Goal: Communication & Community: Share content

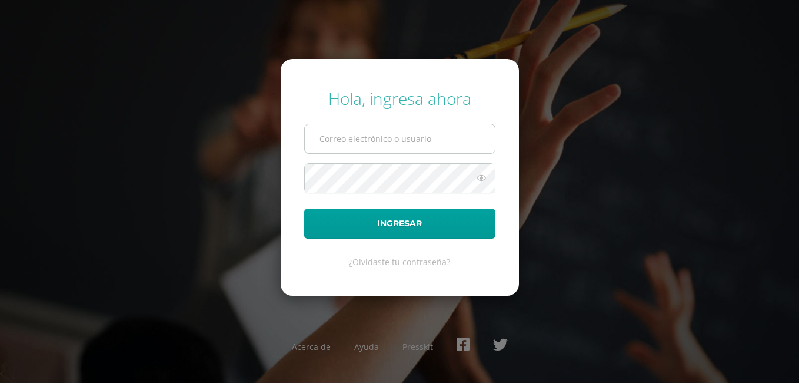
click at [334, 142] on input "text" at bounding box center [400, 138] width 190 height 29
type input "[EMAIL_ADDRESS][DOMAIN_NAME]"
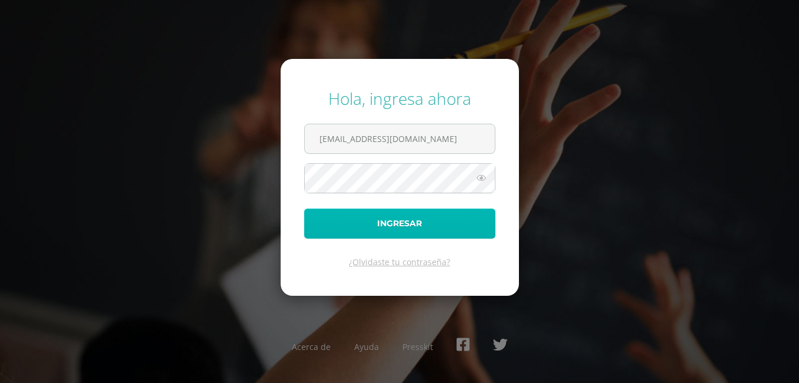
click at [371, 217] on button "Ingresar" at bounding box center [399, 223] width 191 height 30
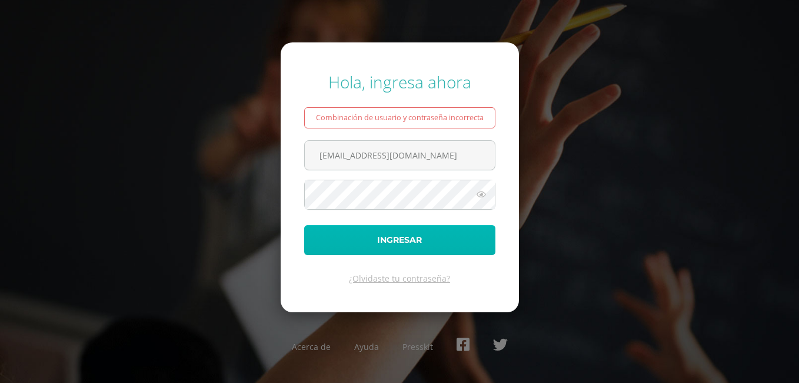
click at [356, 233] on button "Ingresar" at bounding box center [399, 240] width 191 height 30
click at [411, 238] on button "Ingresar" at bounding box center [399, 240] width 191 height 30
click at [365, 236] on button "Ingresar" at bounding box center [399, 240] width 191 height 30
click at [364, 234] on button "Ingresar" at bounding box center [399, 240] width 191 height 30
click at [362, 234] on button "Ingresar" at bounding box center [399, 240] width 191 height 30
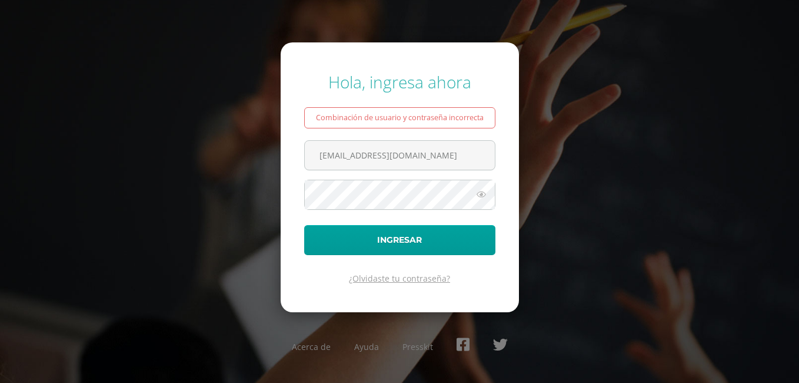
click at [391, 278] on link "¿Olvidaste tu contraseña?" at bounding box center [399, 278] width 101 height 11
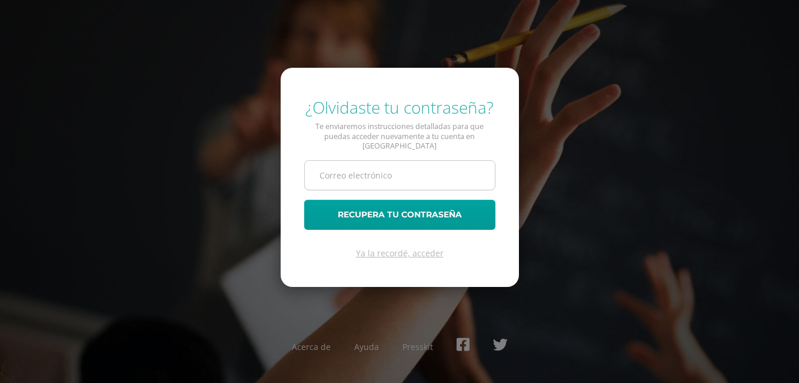
click at [325, 168] on input "text" at bounding box center [400, 175] width 190 height 29
type input "[EMAIL_ADDRESS][DOMAIN_NAME]"
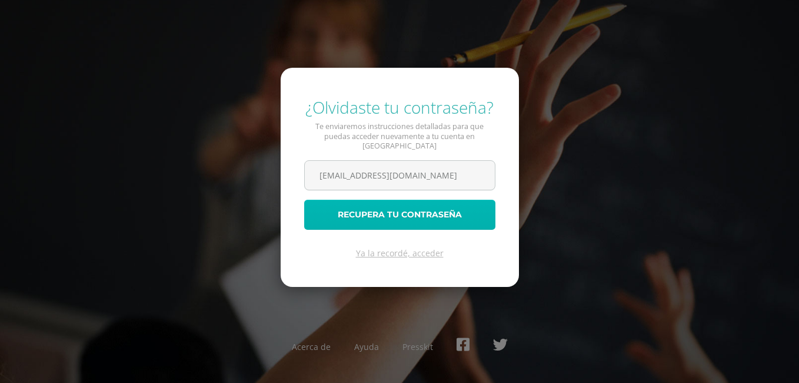
click at [360, 208] on button "Recupera tu contraseña" at bounding box center [399, 215] width 191 height 30
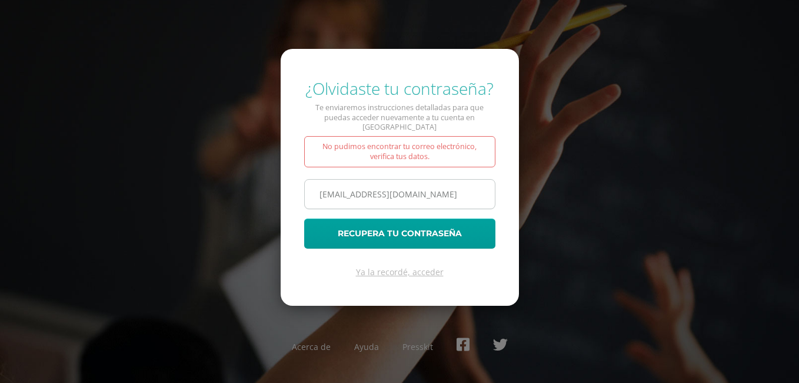
click at [405, 190] on input "[EMAIL_ADDRESS][DOMAIN_NAME]" at bounding box center [400, 194] width 190 height 29
type input "[EMAIL_ADDRESS][DOMAIN_NAME]"
click at [304, 218] on button "Recupera tu contraseña" at bounding box center [399, 233] width 191 height 30
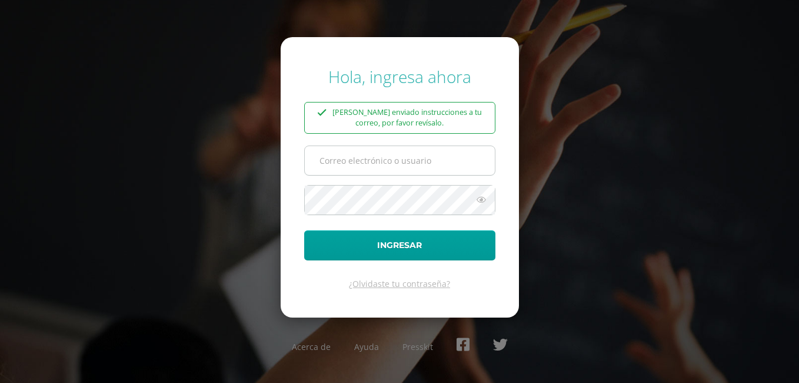
click at [333, 155] on input "text" at bounding box center [400, 160] width 190 height 29
type input "mercydes@cig.edu.gt"
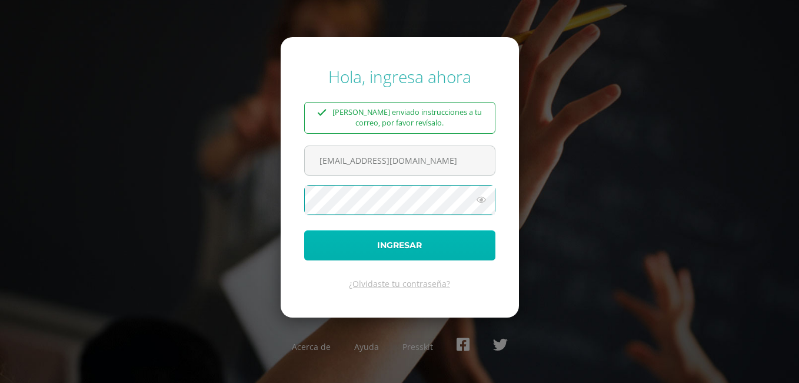
click at [397, 245] on button "Ingresar" at bounding box center [399, 245] width 191 height 30
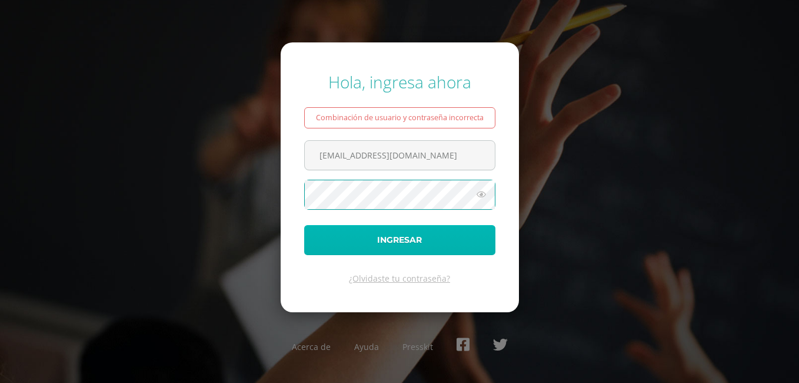
click at [383, 244] on button "Ingresar" at bounding box center [399, 240] width 191 height 30
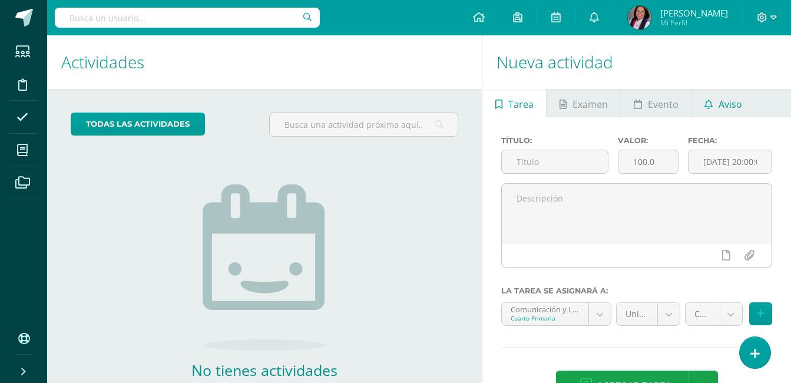
click at [720, 99] on span "Aviso" at bounding box center [730, 104] width 24 height 28
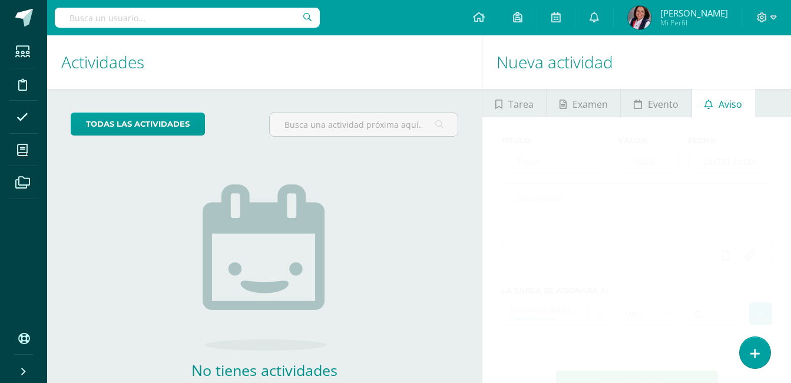
scroll to position [70, 0]
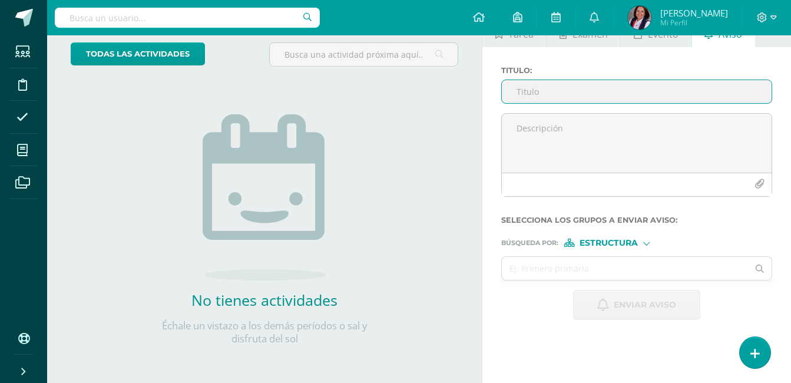
click at [523, 92] on input "Titulo :" at bounding box center [637, 91] width 270 height 23
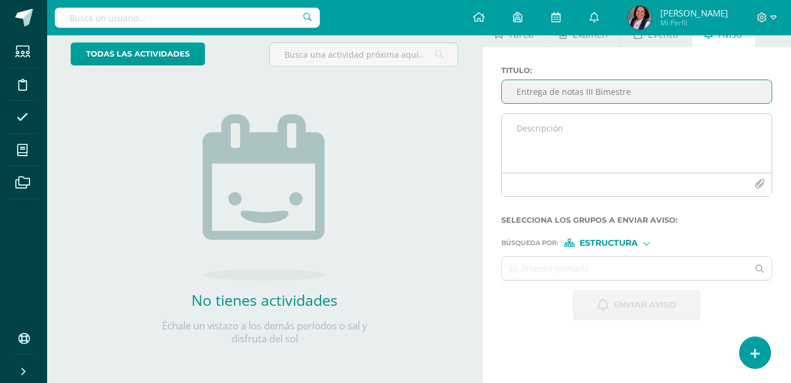
type input "Entrega de notas III Bimestre"
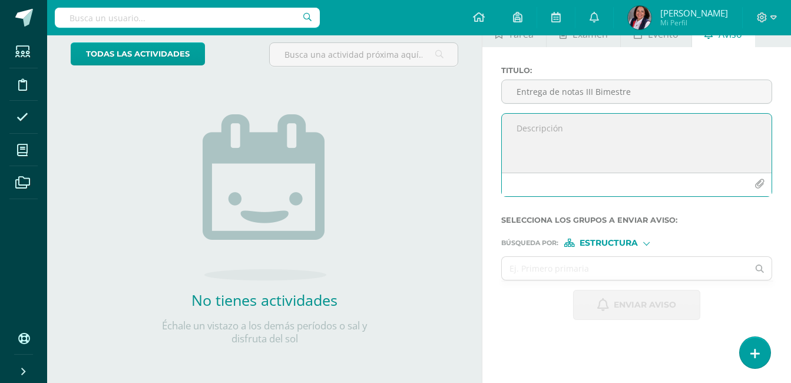
click at [517, 128] on textarea at bounding box center [637, 143] width 270 height 59
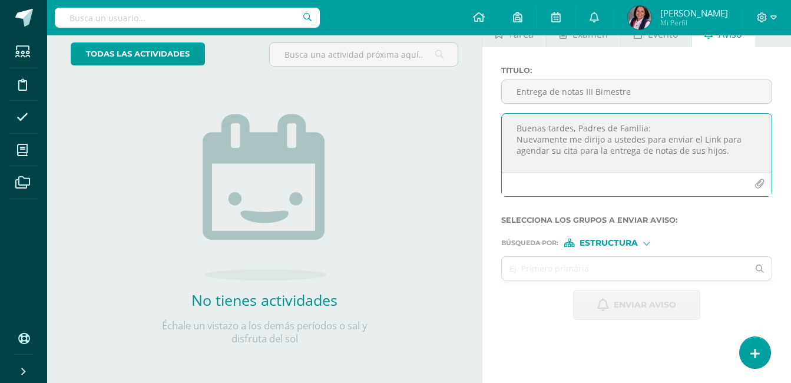
paste textarea "https://calendly.com/mercydes/entrega_de_notas_bimestrales"
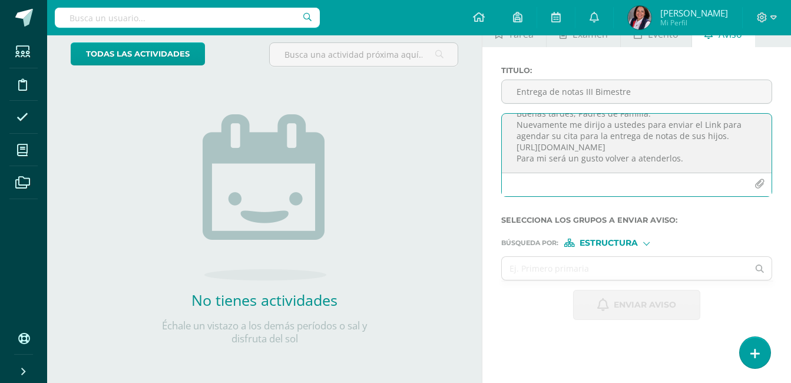
scroll to position [28, 0]
type textarea "Buenas tardes, Padres de Familia: Nuevamente me dirijo a ustedes para enviar el…"
click at [646, 244] on div at bounding box center [646, 242] width 6 height 6
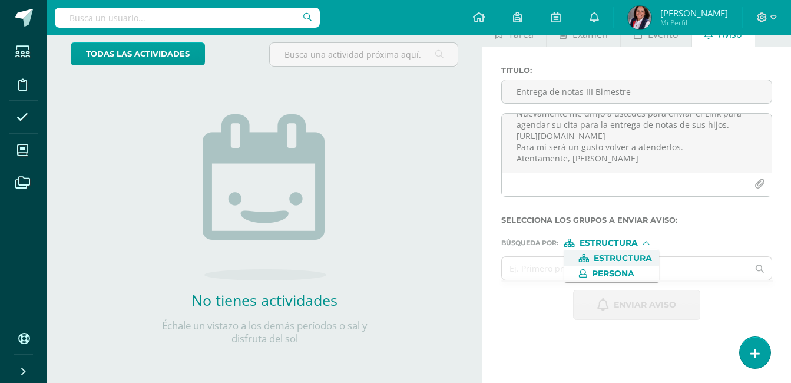
click at [609, 255] on span "Estructura" at bounding box center [622, 258] width 58 height 6
click at [528, 263] on input "text" at bounding box center [625, 268] width 246 height 23
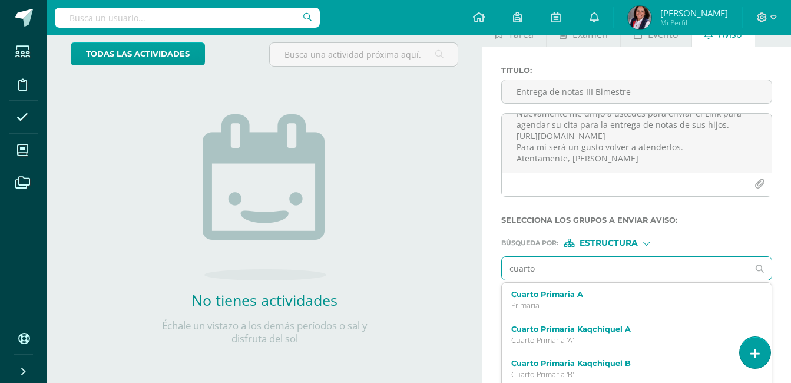
type input "cuarto A"
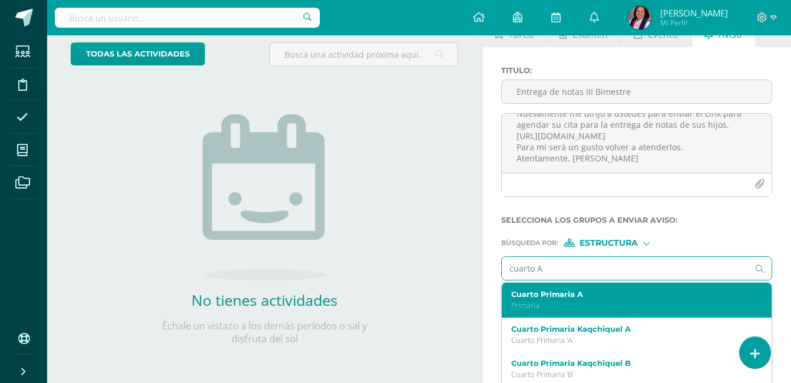
click at [544, 295] on label "Cuarto Primaria A" at bounding box center [631, 294] width 240 height 9
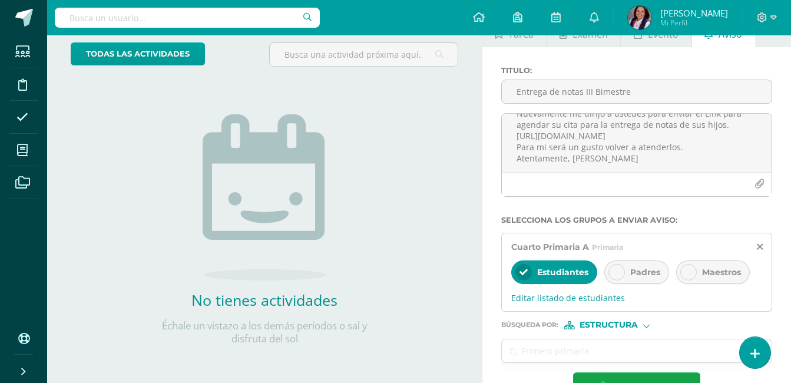
click at [571, 270] on span "Estudiantes" at bounding box center [562, 272] width 51 height 11
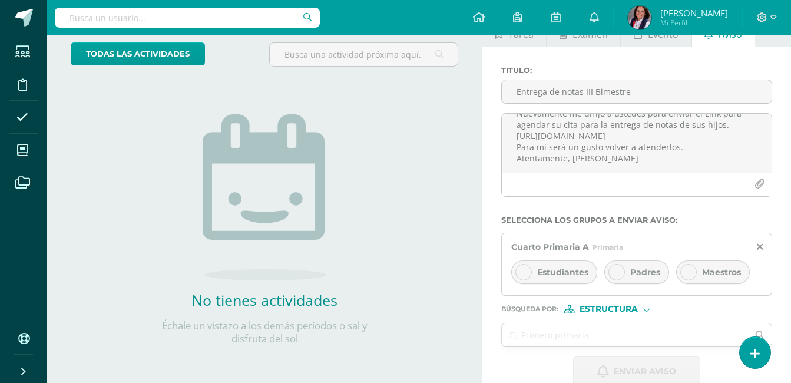
click at [628, 273] on div "Padres" at bounding box center [636, 272] width 65 height 24
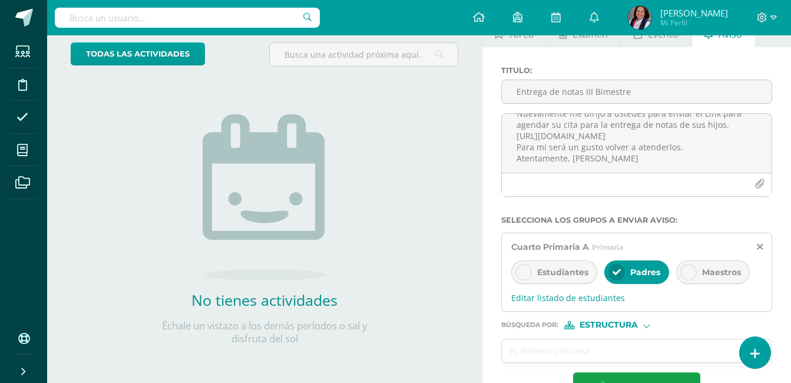
click at [692, 271] on div at bounding box center [688, 272] width 16 height 16
click at [702, 268] on span "Maestros" at bounding box center [721, 272] width 39 height 11
click at [645, 326] on div at bounding box center [646, 324] width 6 height 6
click at [624, 352] on span "Persona" at bounding box center [613, 355] width 42 height 6
click at [542, 352] on input "text" at bounding box center [625, 350] width 246 height 23
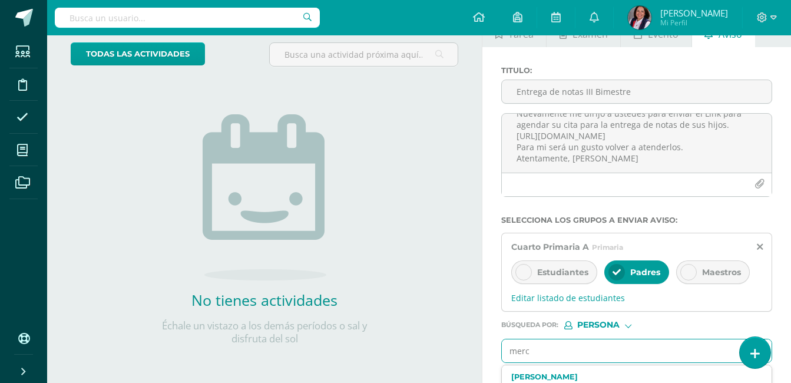
type input "mercy"
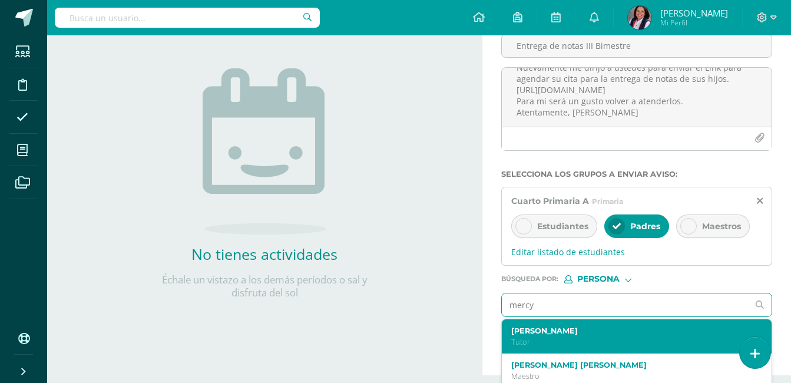
scroll to position [129, 0]
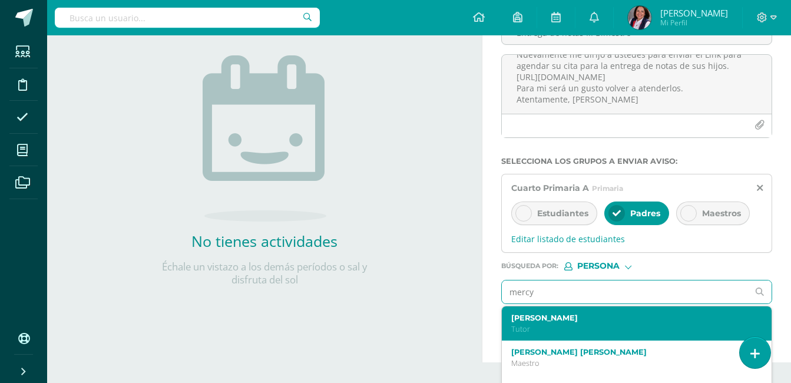
click at [592, 323] on div "María Mercedes Rosales Estrada Tutor" at bounding box center [631, 323] width 240 height 21
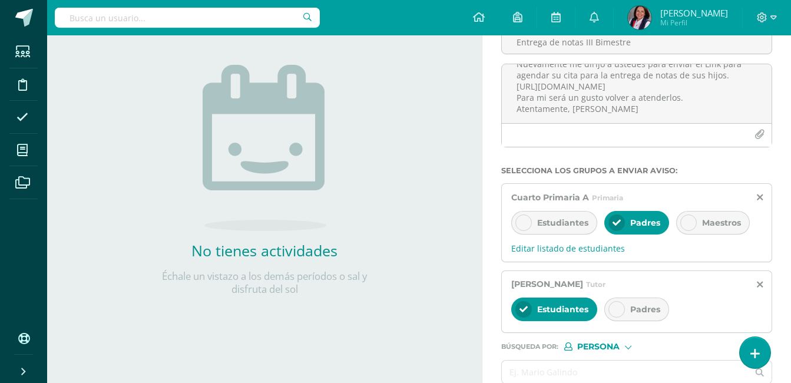
scroll to position [120, 0]
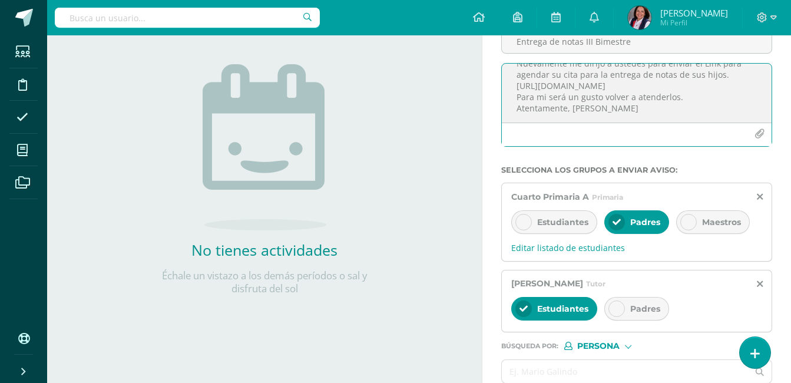
click at [639, 114] on textarea "Buenas tardes, Padres de Familia: Nuevamente me dirijo a ustedes para enviar el…" at bounding box center [637, 93] width 270 height 59
click at [572, 307] on span "Estudiantes" at bounding box center [562, 308] width 51 height 11
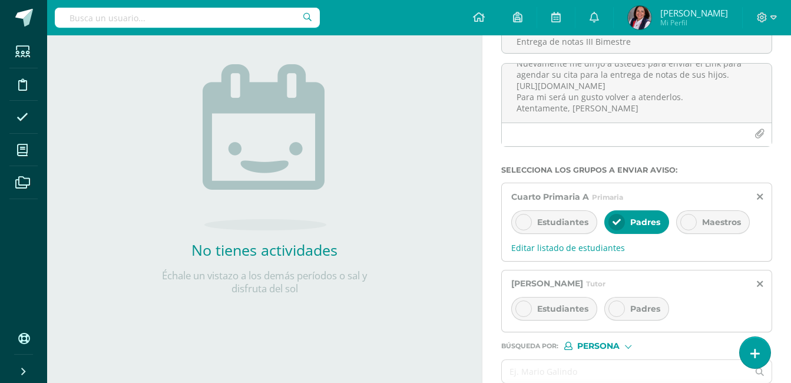
scroll to position [179, 0]
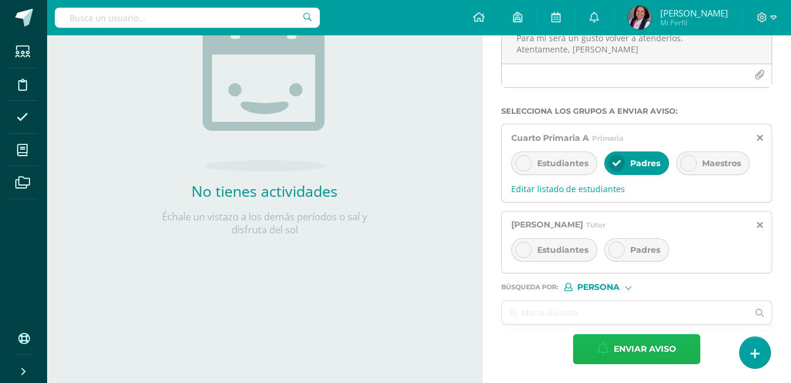
click at [632, 347] on span "Enviar aviso" at bounding box center [644, 348] width 62 height 29
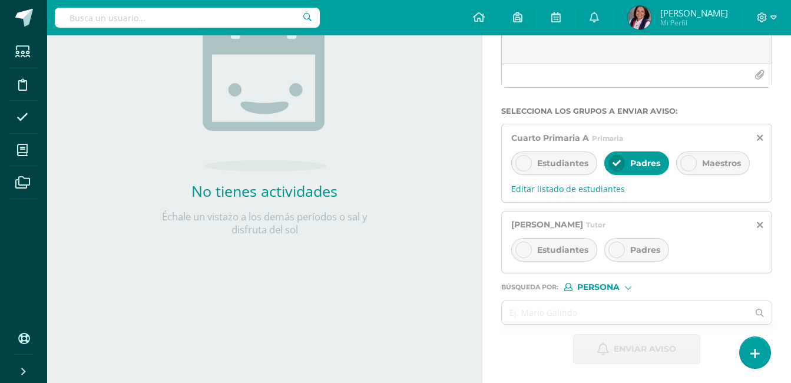
scroll to position [70, 0]
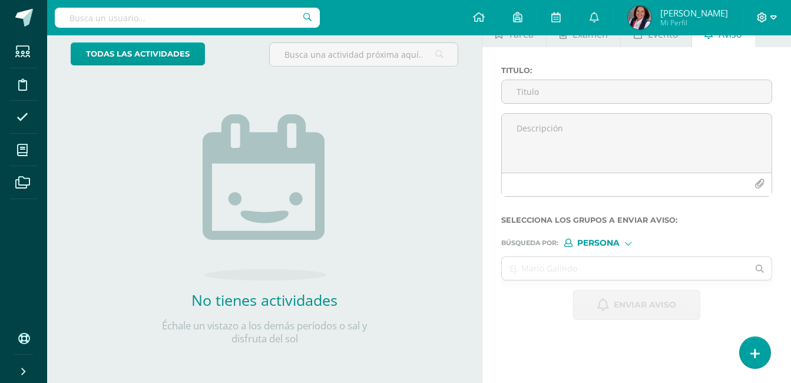
click at [770, 17] on icon at bounding box center [773, 17] width 6 height 11
click at [726, 82] on span "Cerrar sesión" at bounding box center [736, 80] width 53 height 11
